Goal: Task Accomplishment & Management: Use online tool/utility

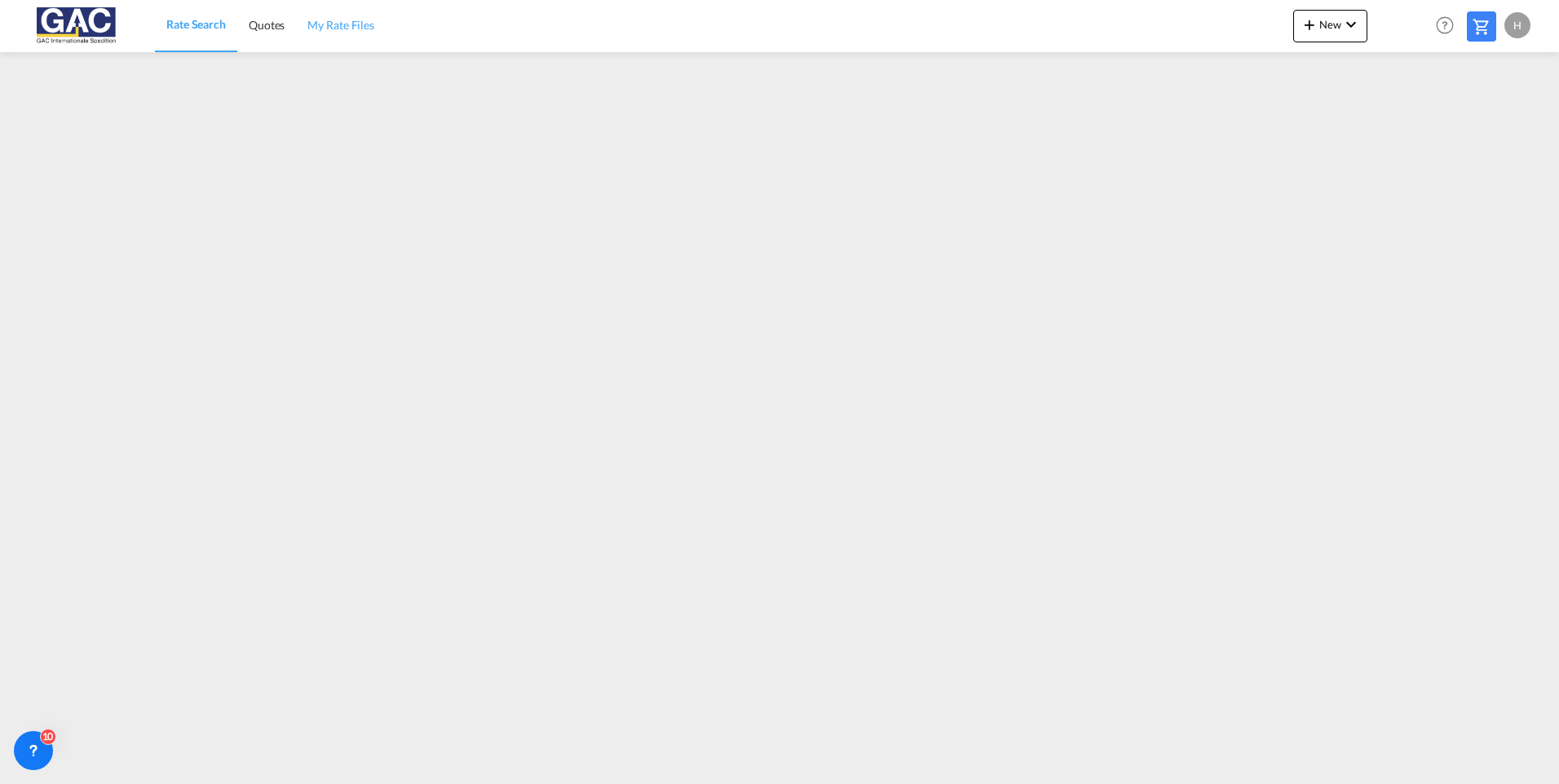
click at [339, 28] on span "My Rate Files" at bounding box center [340, 25] width 66 height 14
click at [1315, 27] on md-icon "icon-plus 400-fg" at bounding box center [1309, 24] width 20 height 20
click at [1291, 66] on span "Rates" at bounding box center [1288, 69] width 20 height 32
click at [1406, 120] on span "Ratesheet" at bounding box center [1397, 122] width 18 height 32
